Goal: Transaction & Acquisition: Purchase product/service

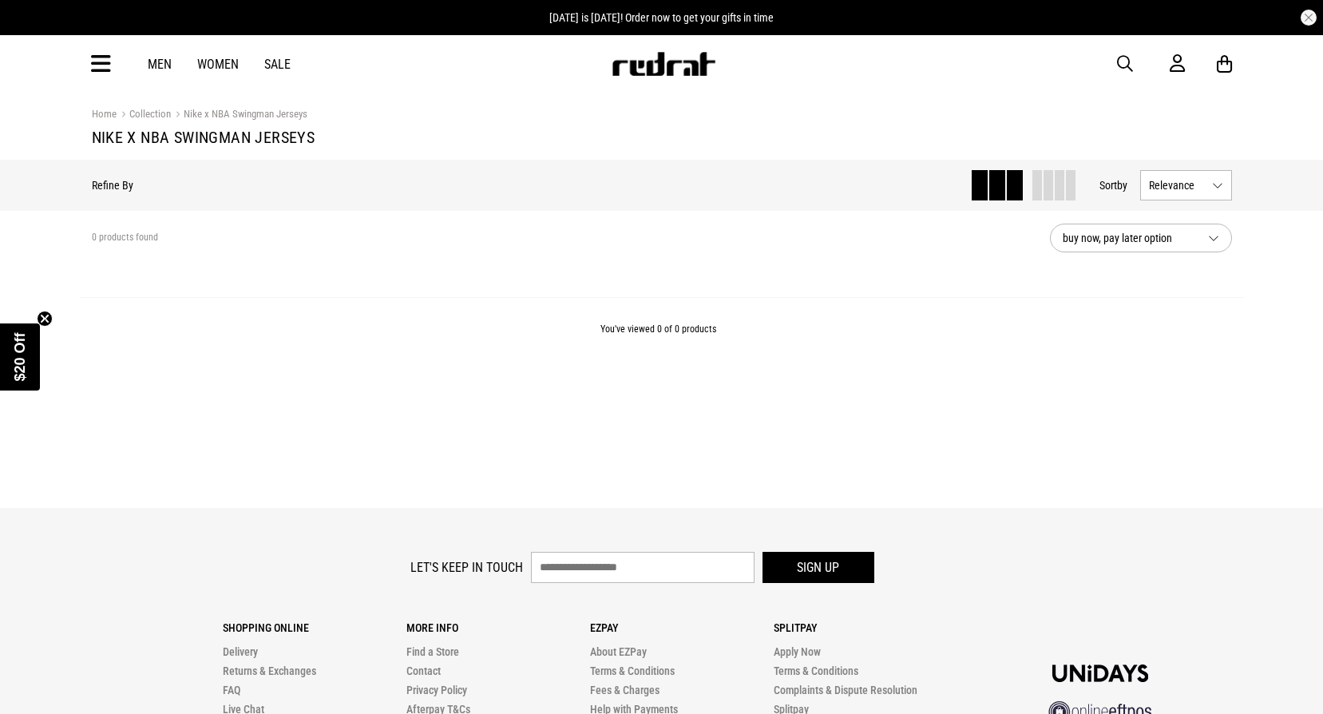
click at [162, 67] on link "Men" at bounding box center [160, 64] width 24 height 15
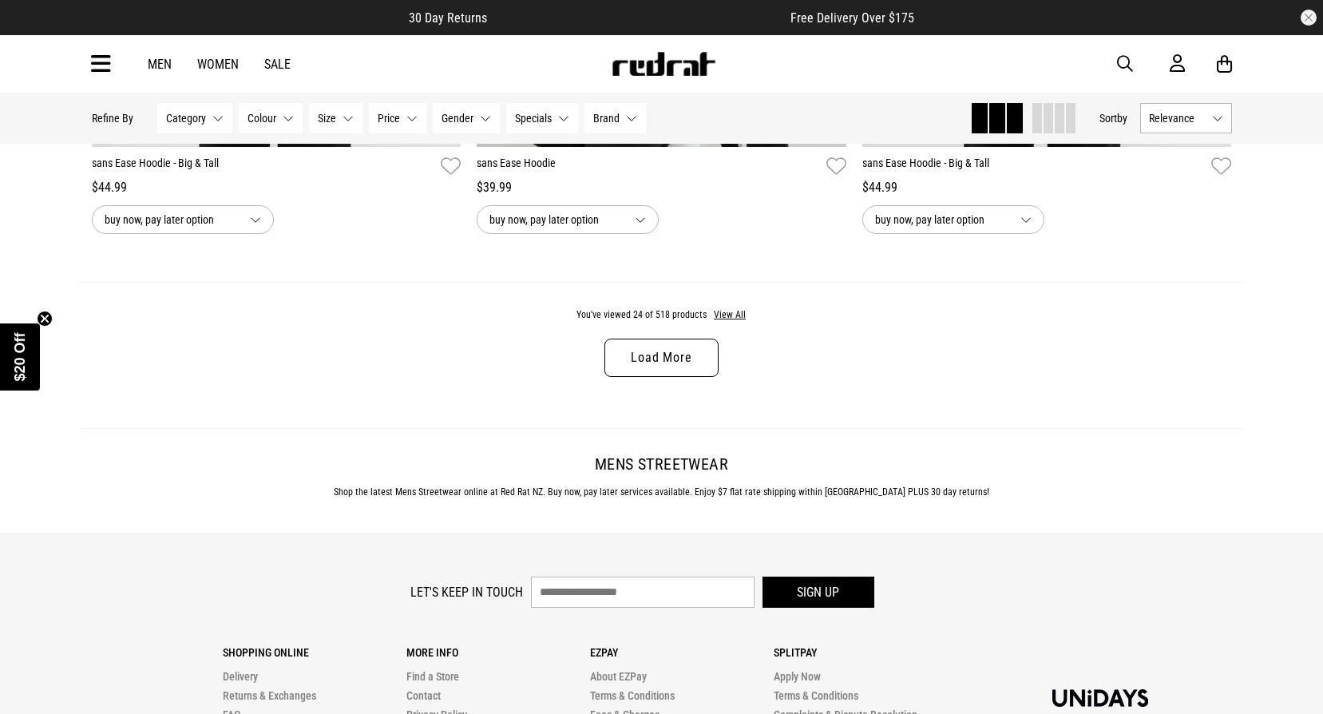
scroll to position [5270, 0]
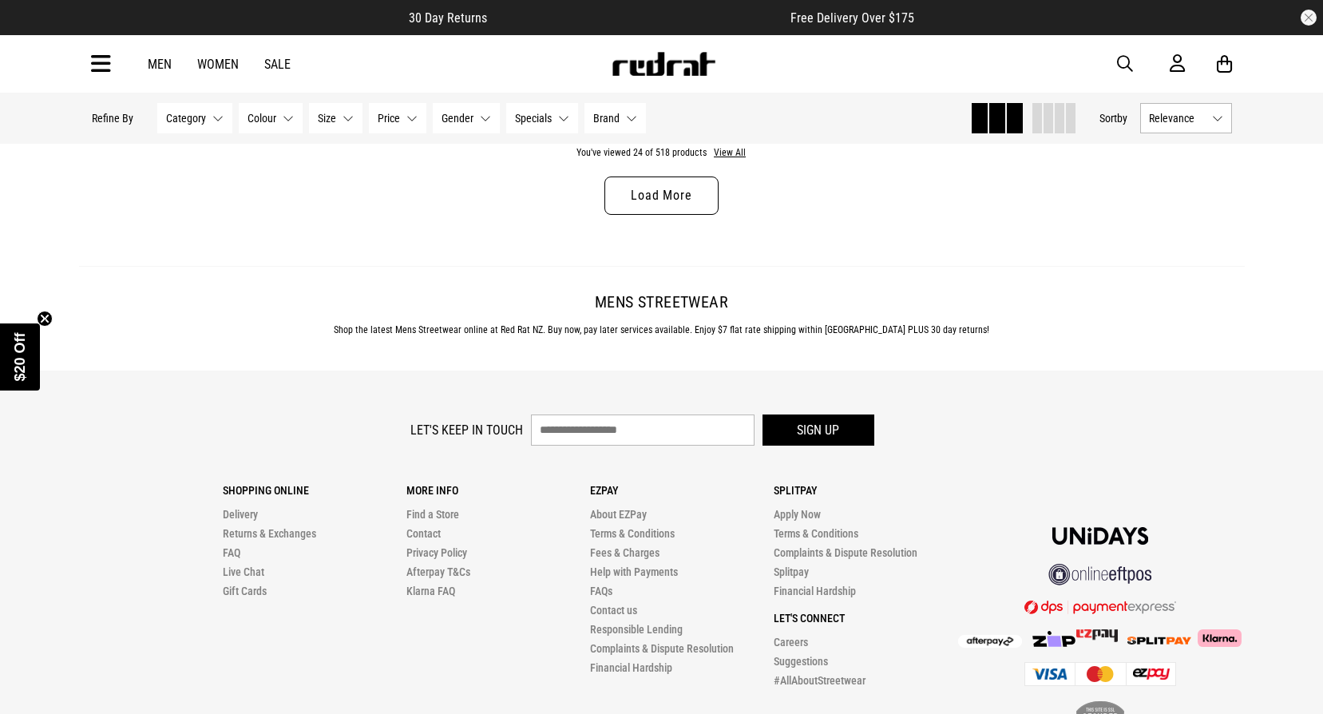
click at [224, 133] on button "Category None selected" at bounding box center [194, 118] width 75 height 30
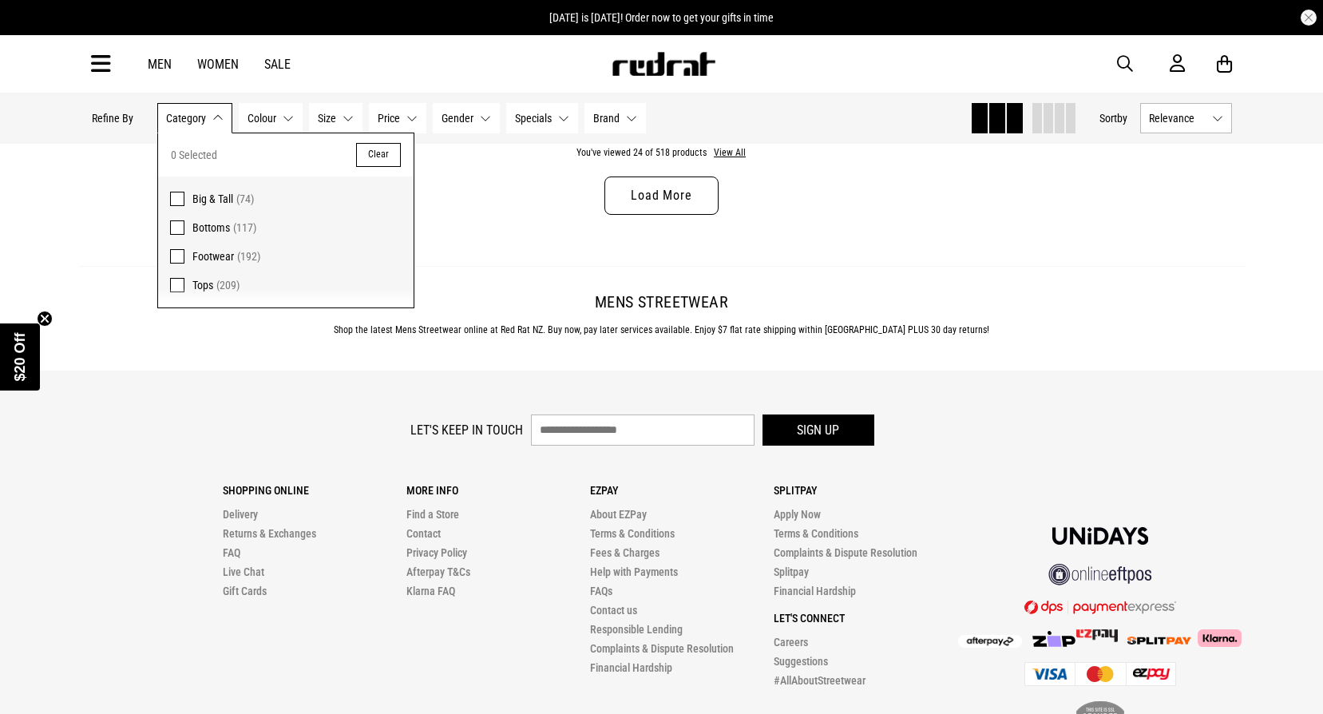
click at [173, 283] on span at bounding box center [177, 285] width 14 height 14
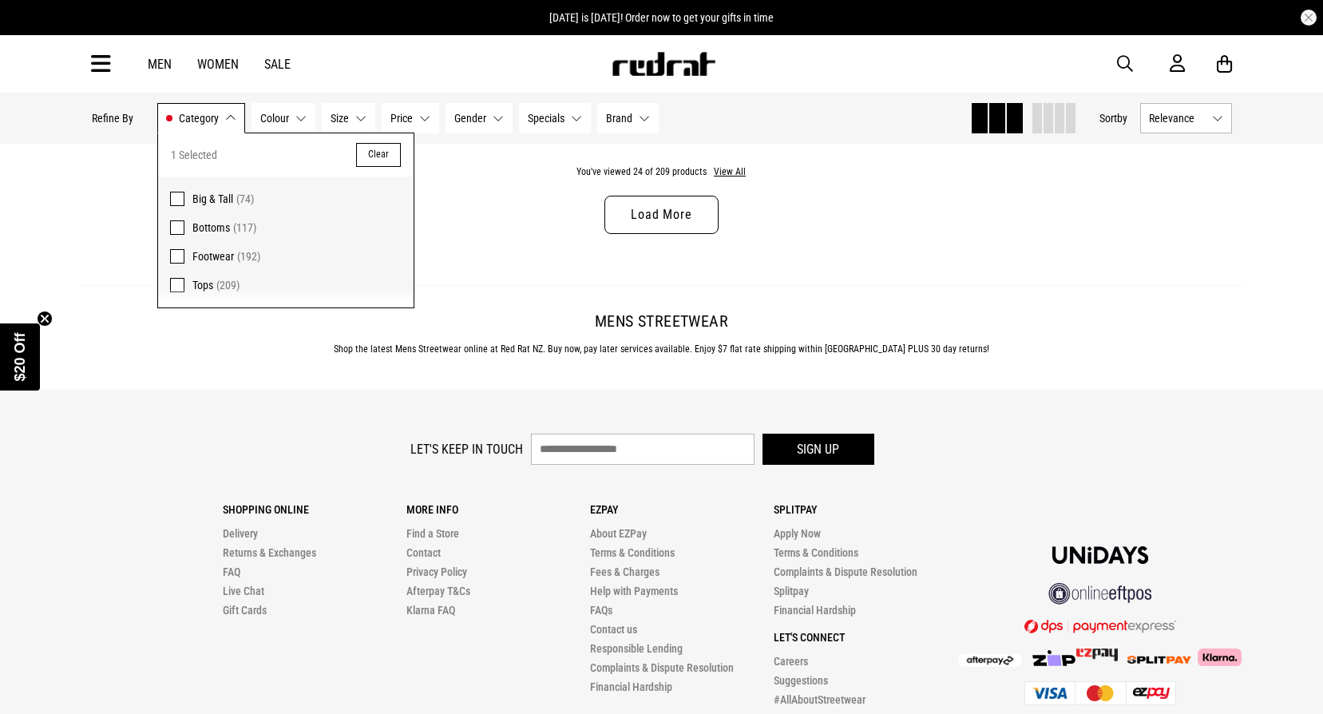
scroll to position [5289, 0]
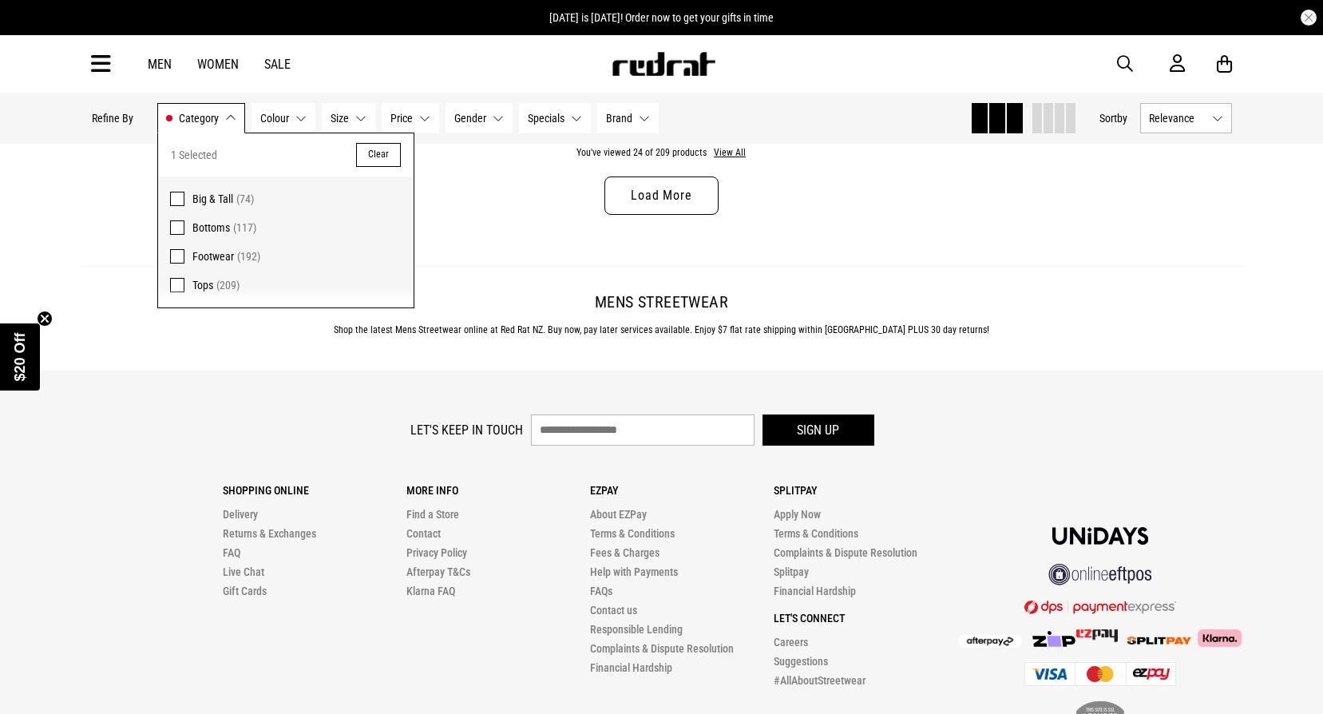
click at [650, 118] on button "Brand None selected" at bounding box center [627, 118] width 61 height 30
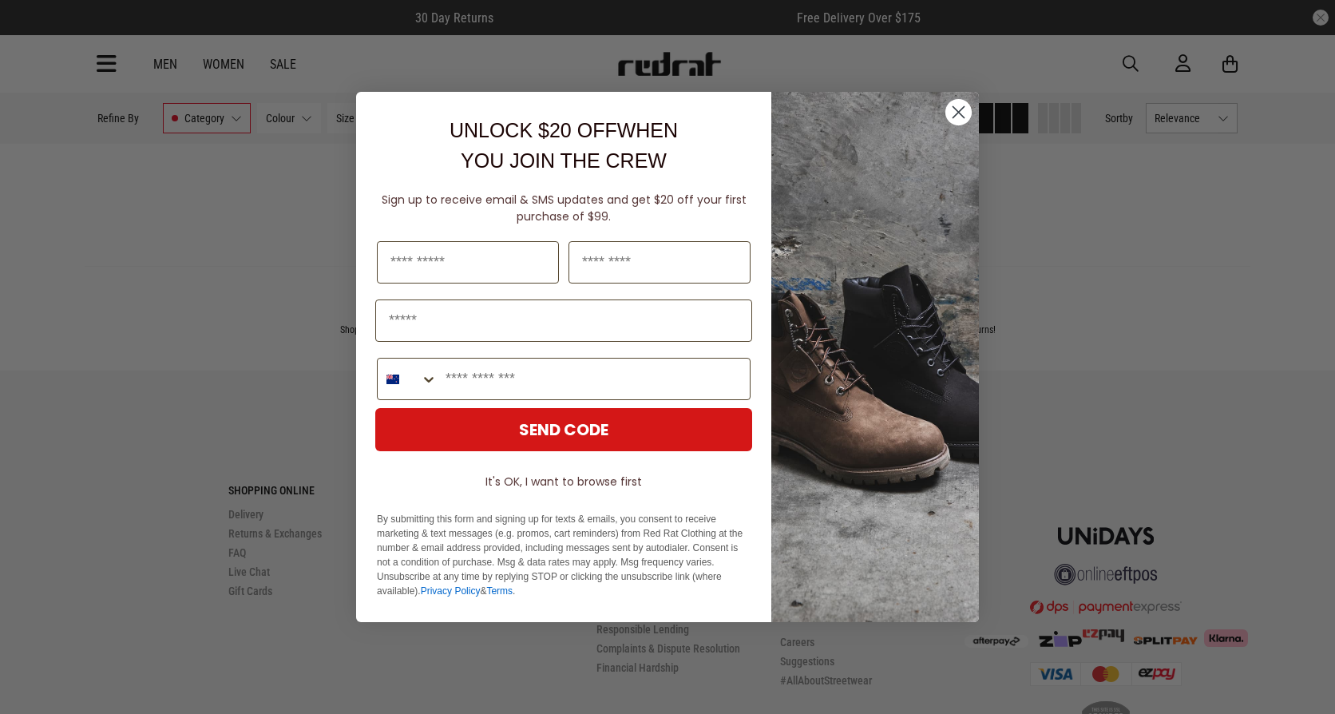
click at [951, 107] on circle "Close dialog" at bounding box center [958, 112] width 26 height 26
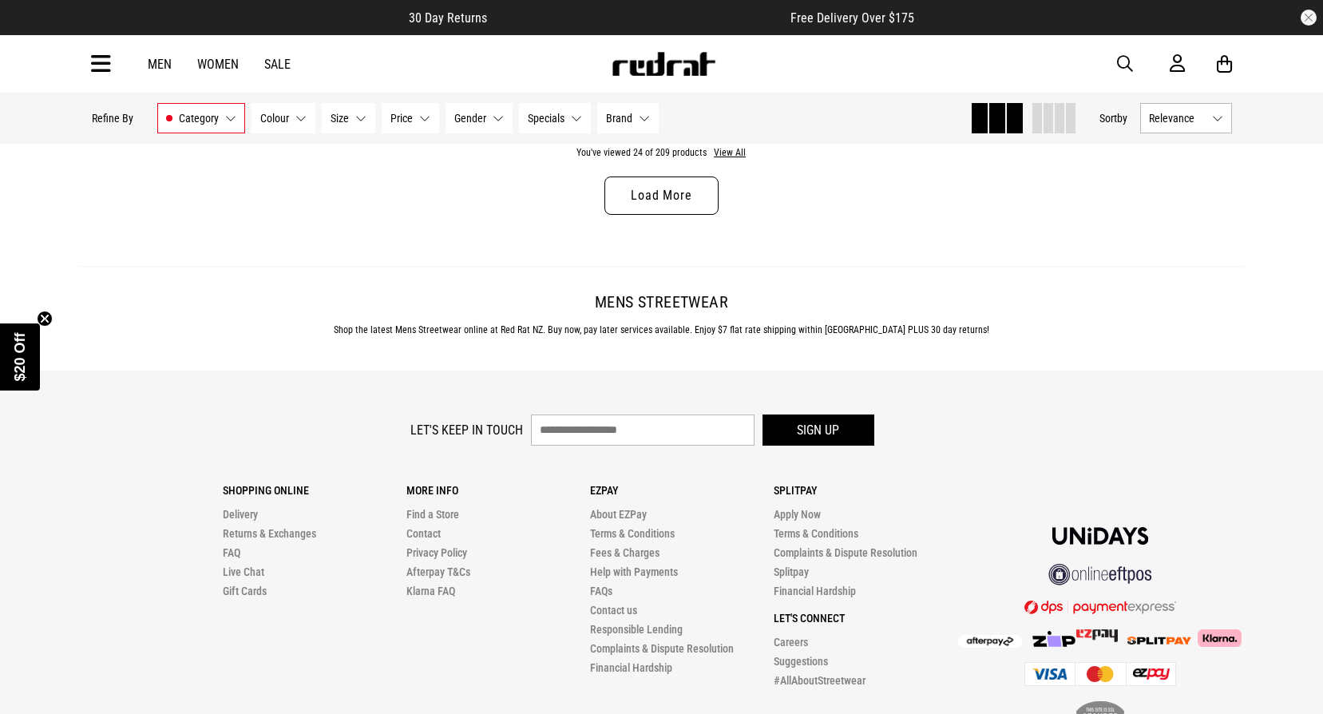
click at [642, 126] on button "Brand None selected" at bounding box center [627, 118] width 61 height 30
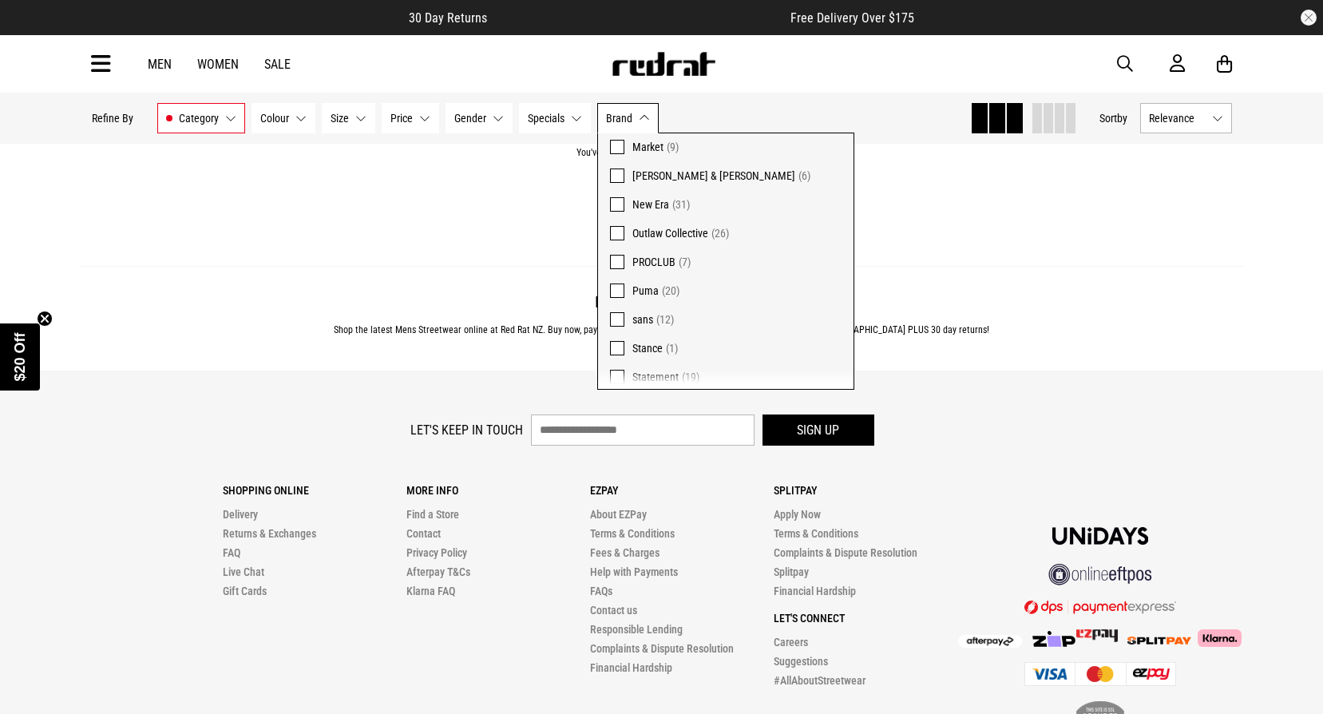
scroll to position [240, 0]
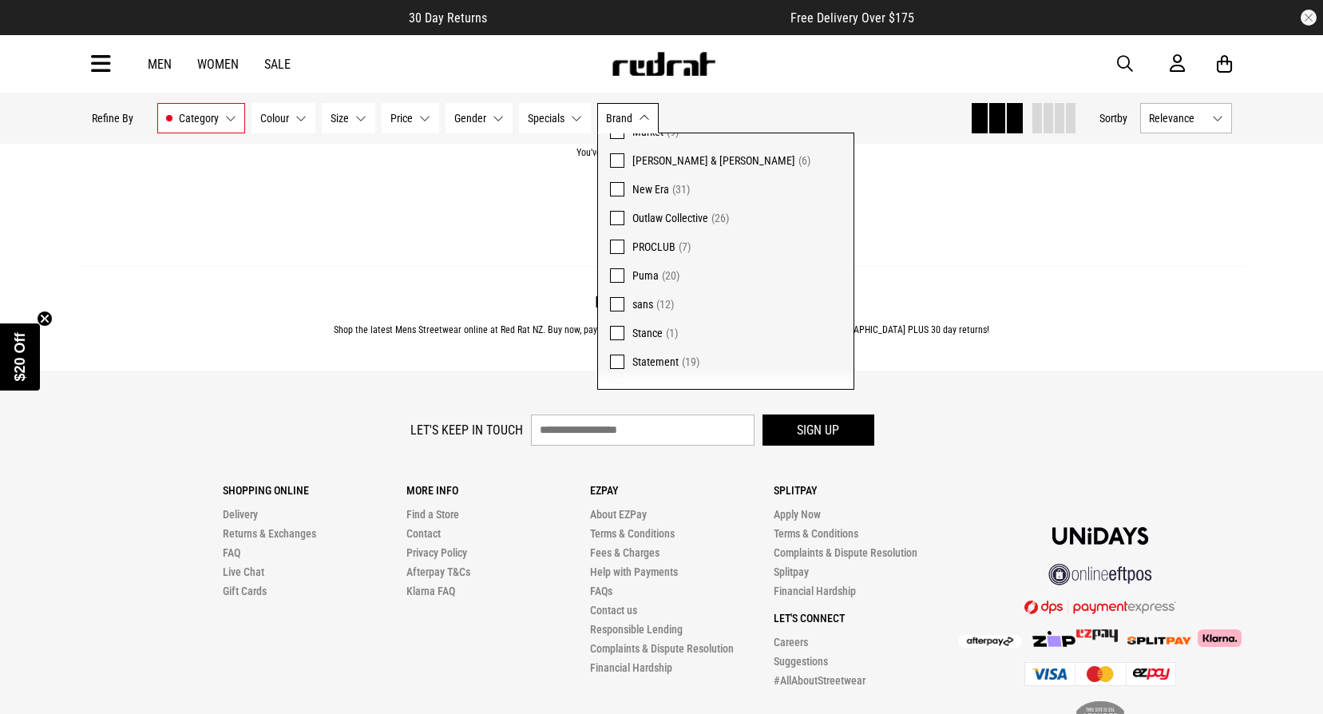
click at [612, 164] on span at bounding box center [617, 160] width 14 height 14
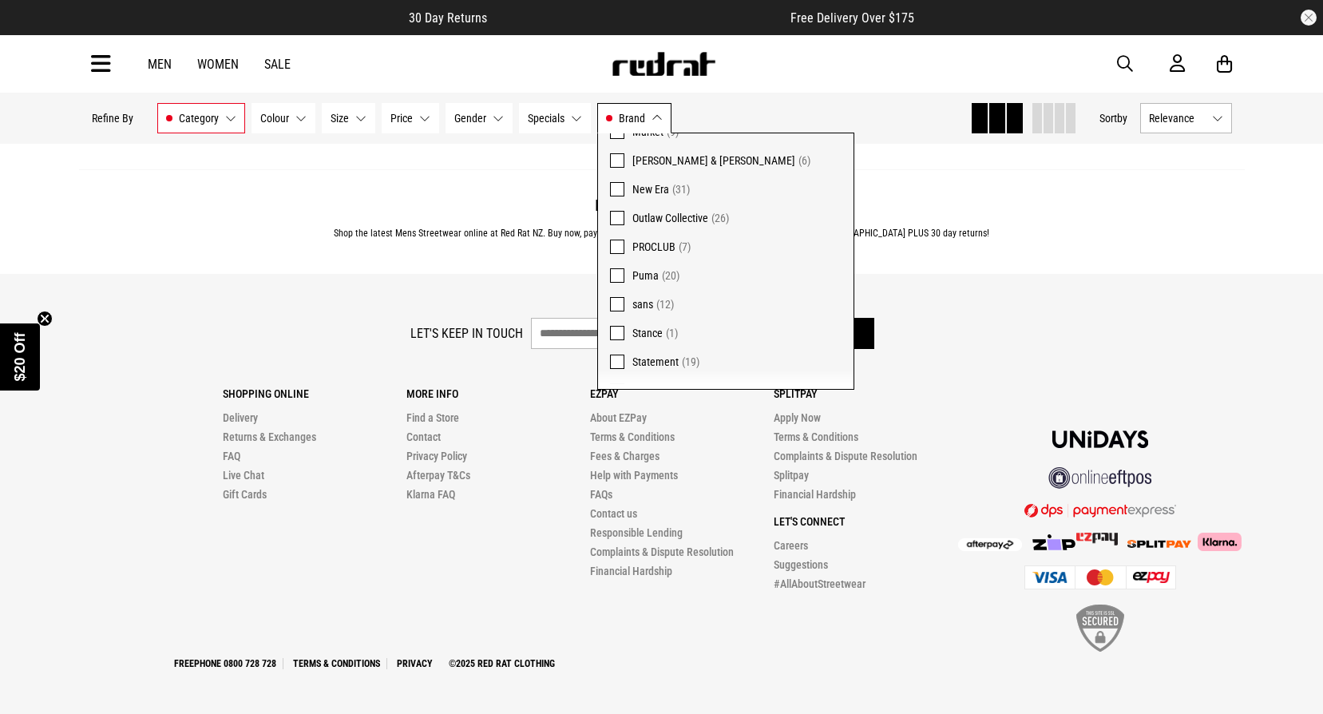
scroll to position [1514, 0]
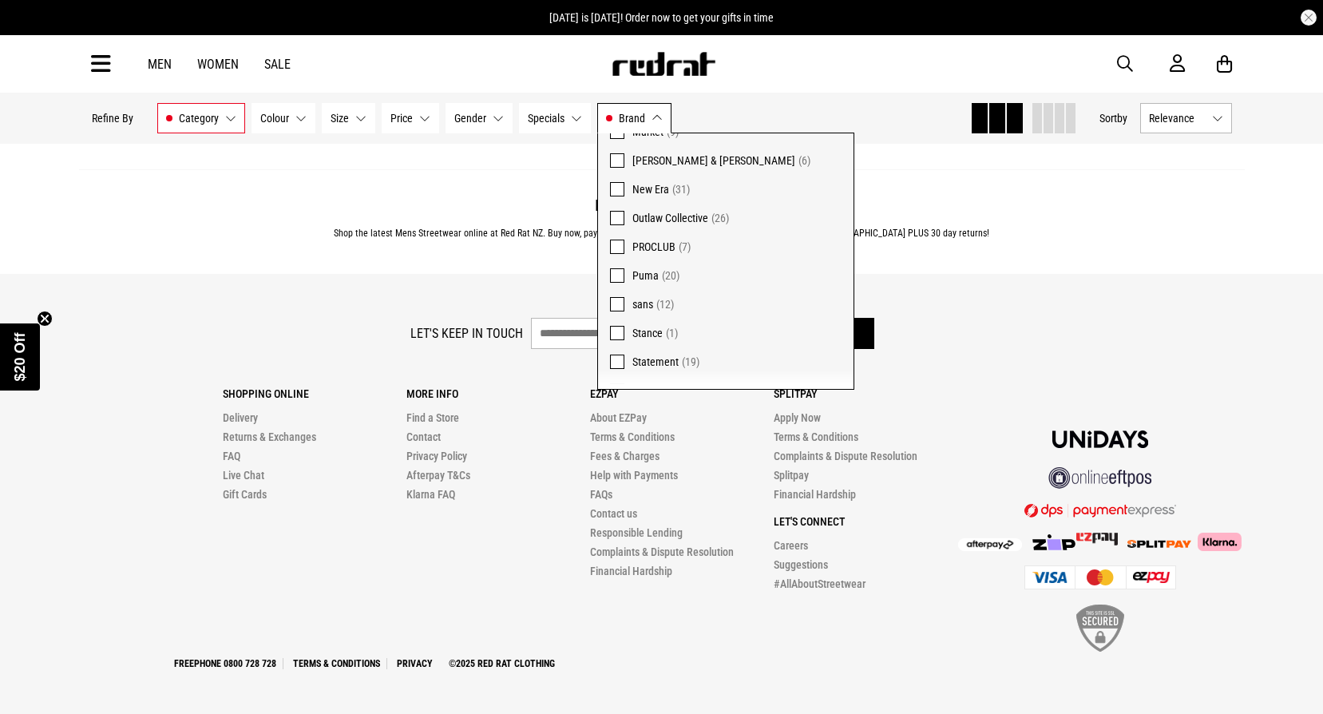
click at [324, 322] on div "Let's keep in touch Sign up" at bounding box center [662, 337] width 1140 height 39
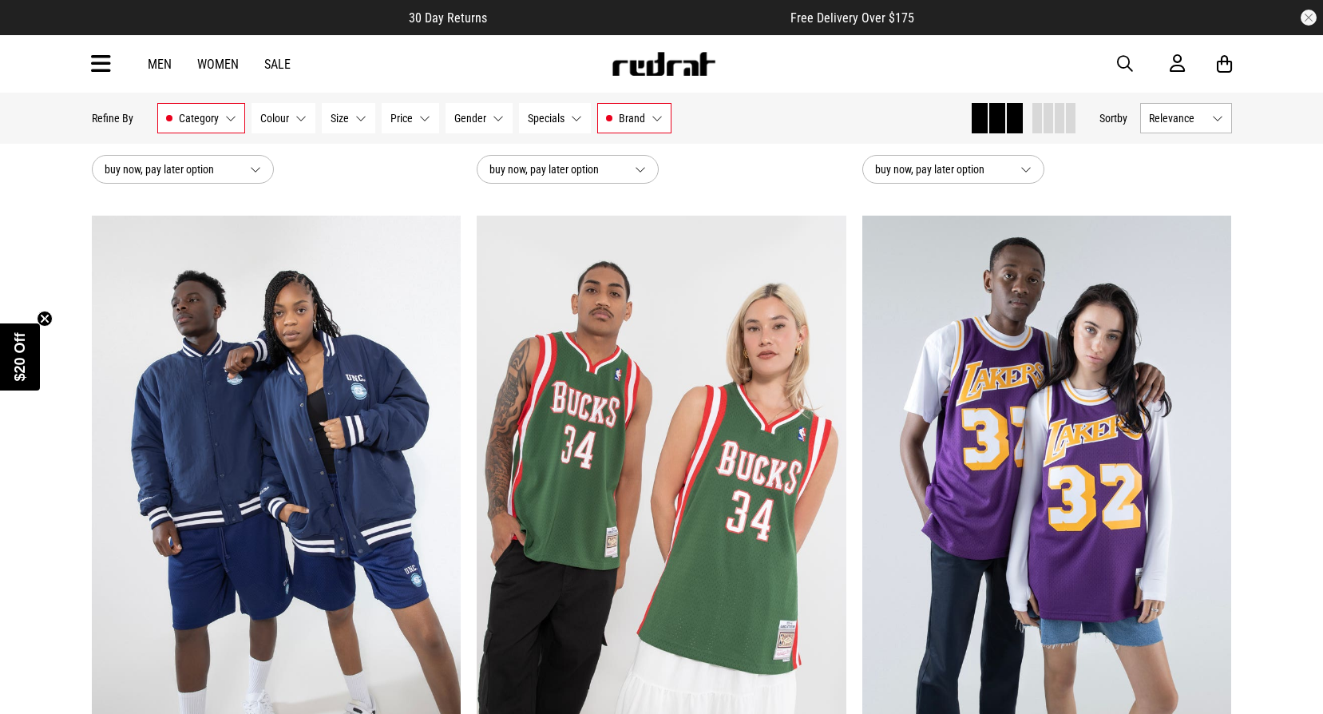
scroll to position [878, 0]
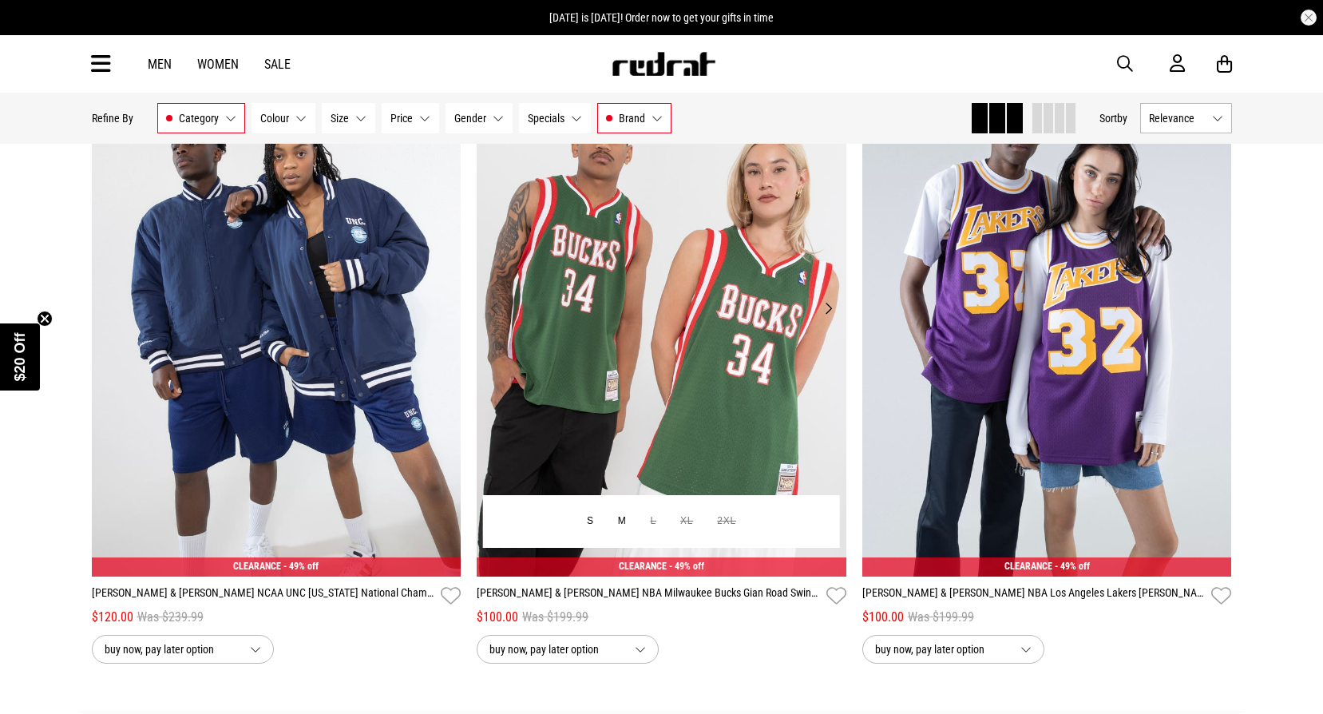
click at [699, 287] on img at bounding box center [662, 317] width 370 height 517
